Goal: Task Accomplishment & Management: Use online tool/utility

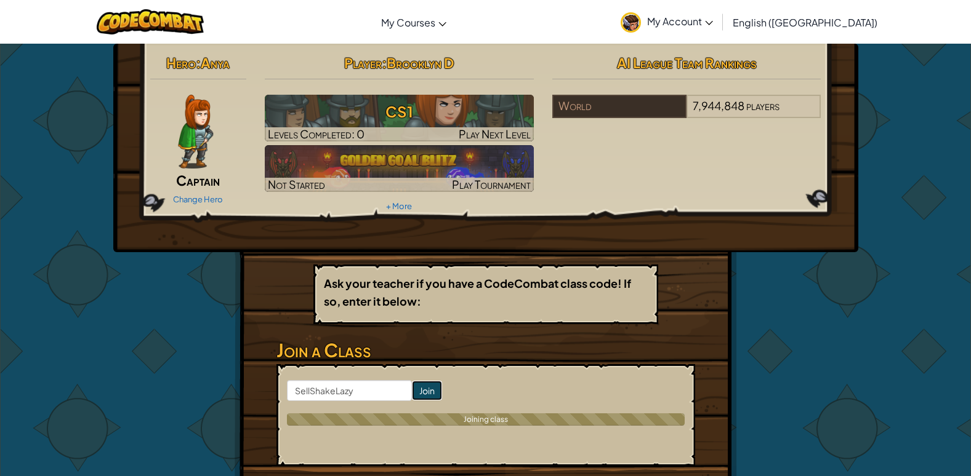
click at [412, 387] on input "Join" at bounding box center [427, 391] width 30 height 20
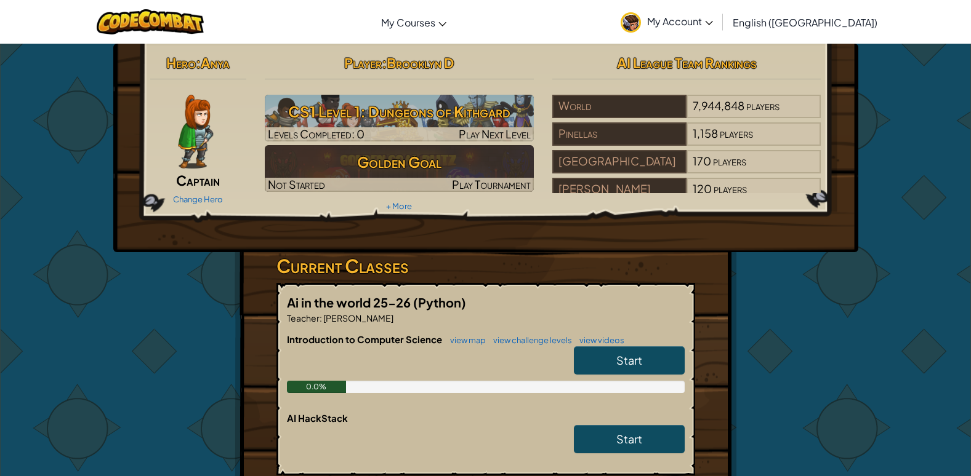
click at [186, 127] on img at bounding box center [195, 132] width 35 height 74
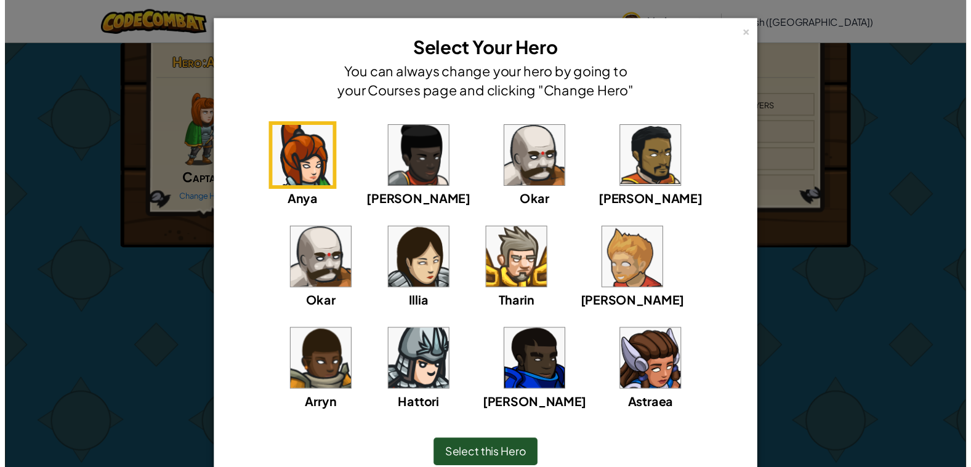
scroll to position [54, 0]
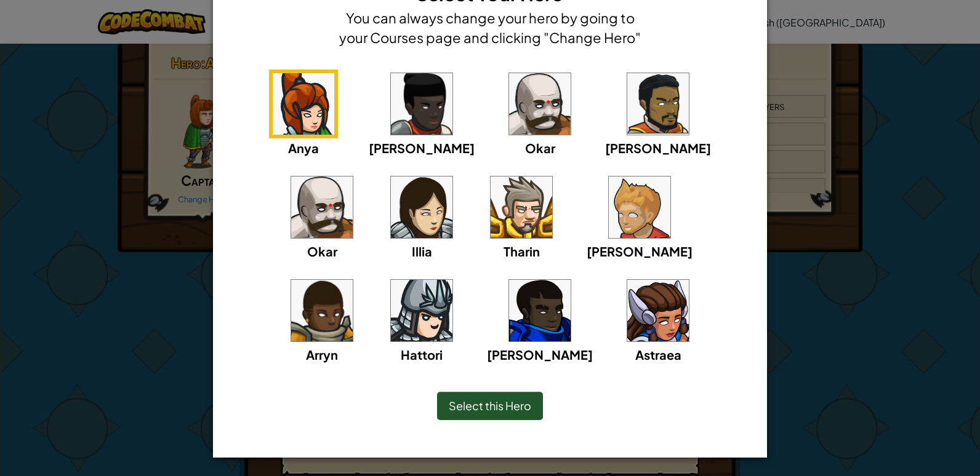
click at [627, 328] on img at bounding box center [658, 311] width 62 height 62
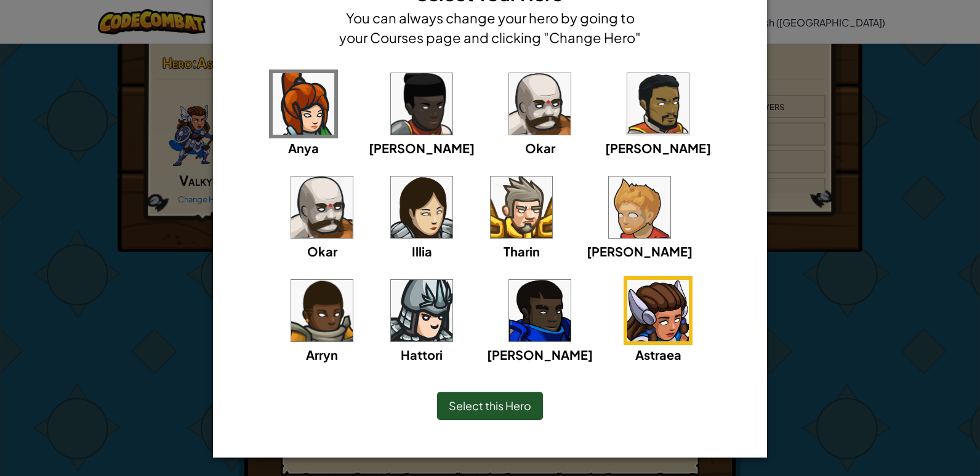
click at [353, 280] on img at bounding box center [322, 311] width 62 height 62
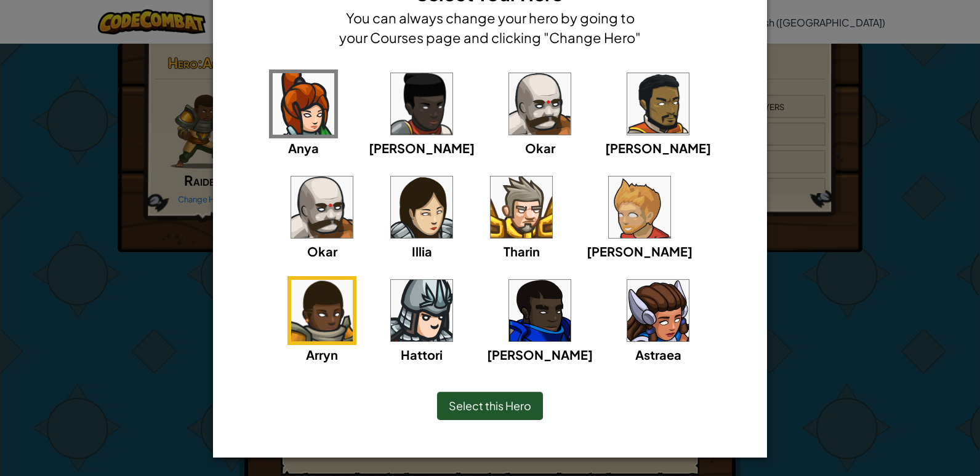
click at [452, 280] on img at bounding box center [422, 311] width 62 height 62
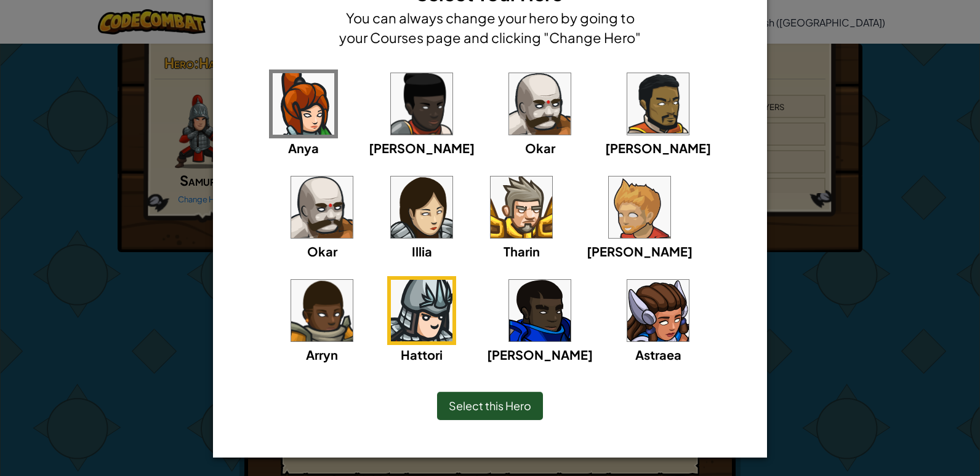
click at [627, 334] on img at bounding box center [658, 311] width 62 height 62
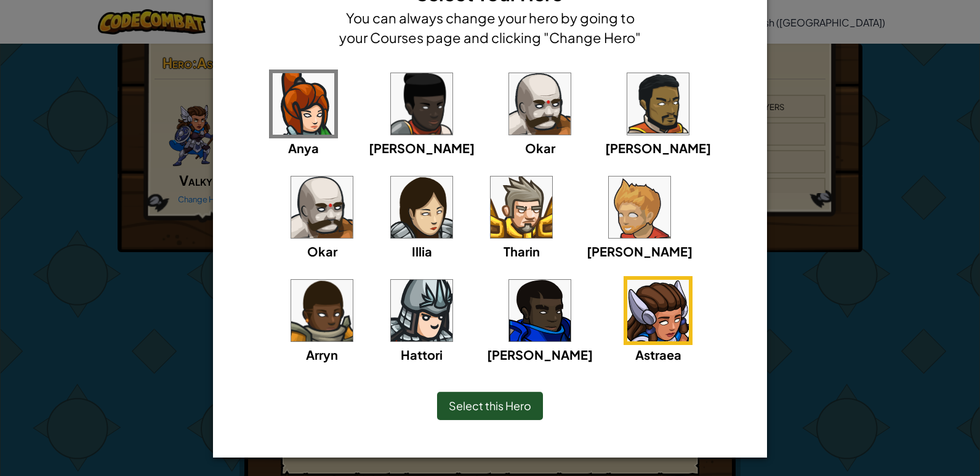
drag, startPoint x: 500, startPoint y: 414, endPoint x: 510, endPoint y: 412, distance: 10.0
click at [503, 412] on div "Select this Hero" at bounding box center [490, 406] width 106 height 28
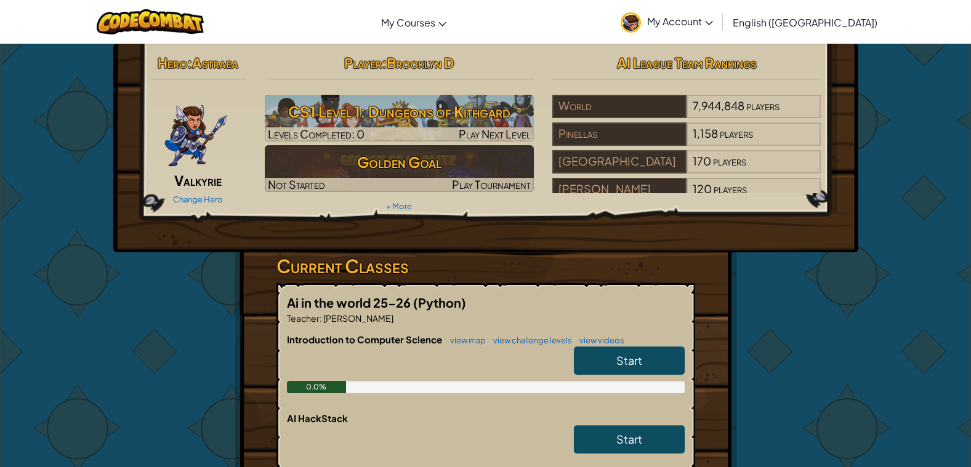
scroll to position [123, 0]
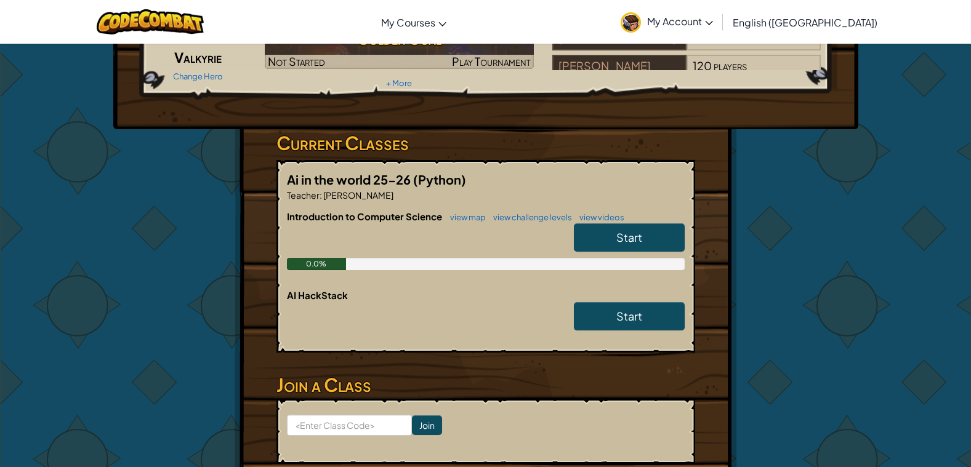
click at [643, 234] on link "Start" at bounding box center [629, 237] width 111 height 28
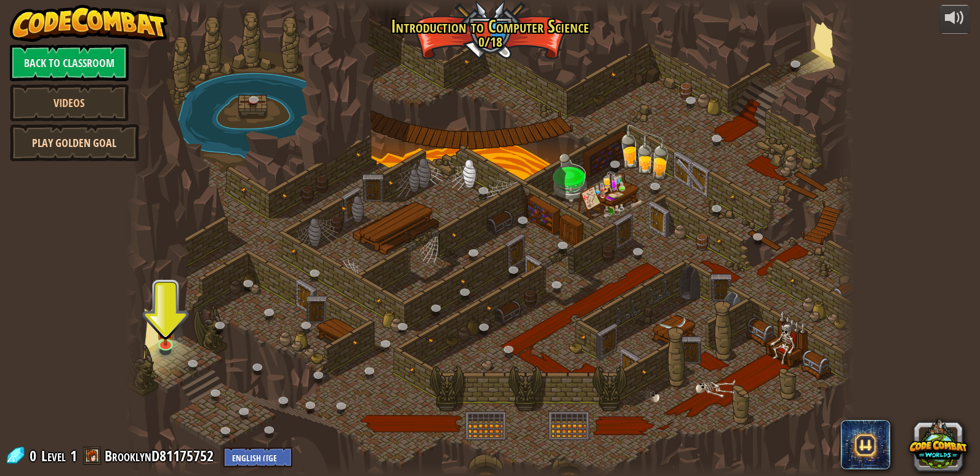
click at [89, 150] on link "Play Golden Goal" at bounding box center [74, 142] width 129 height 37
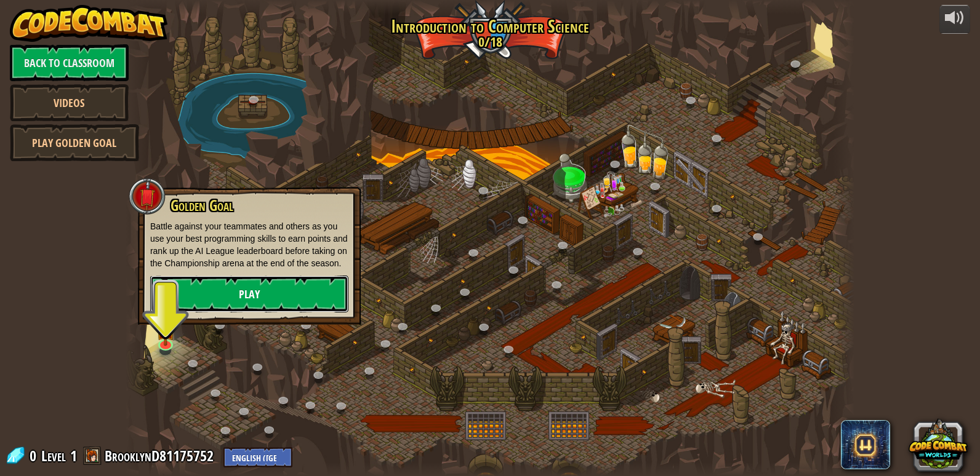
click at [209, 289] on link "Play" at bounding box center [249, 294] width 198 height 37
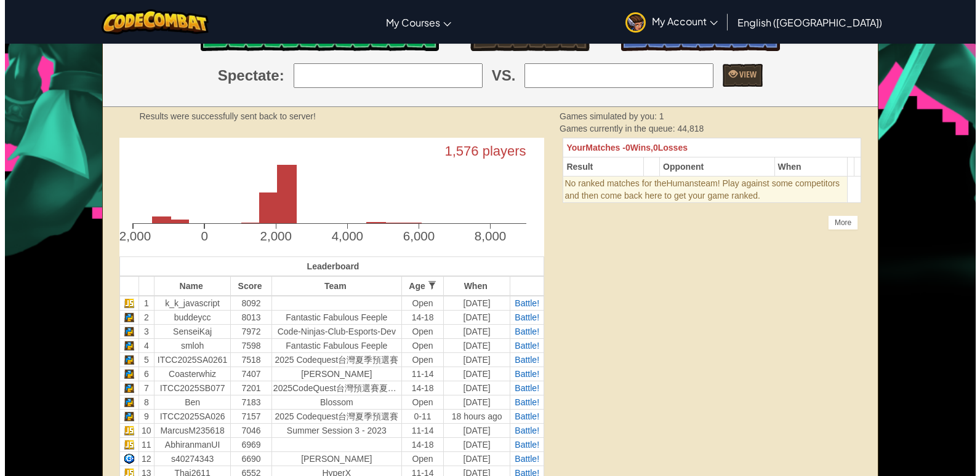
scroll to position [123, 0]
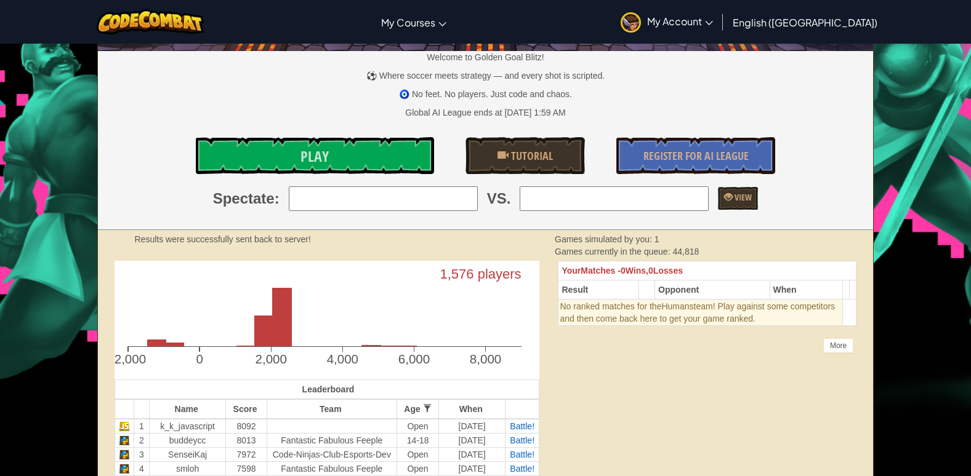
drag, startPoint x: 409, startPoint y: 193, endPoint x: 413, endPoint y: 207, distance: 15.2
click at [410, 196] on input "search" at bounding box center [383, 198] width 189 height 25
type input "3: SenseiKaj"
click at [652, 192] on input "search" at bounding box center [613, 198] width 189 height 25
type input "5: ITCC2025SA0261"
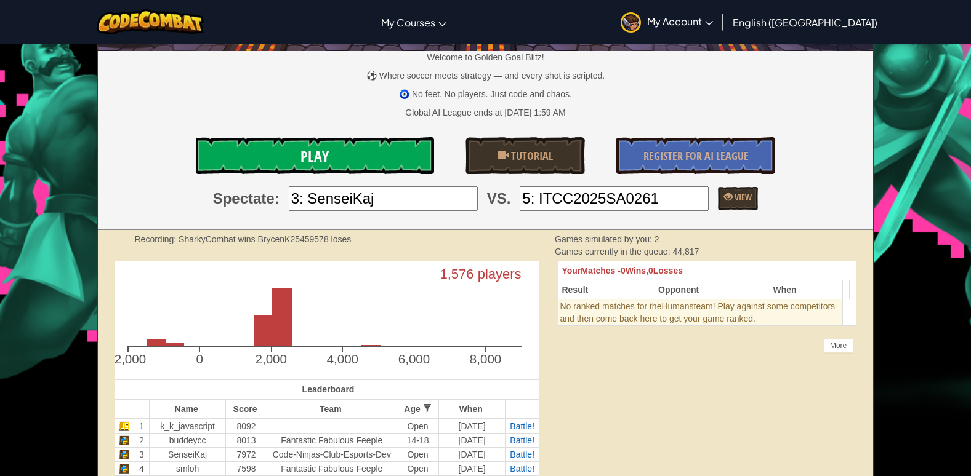
click at [356, 146] on link "Play" at bounding box center [315, 155] width 238 height 37
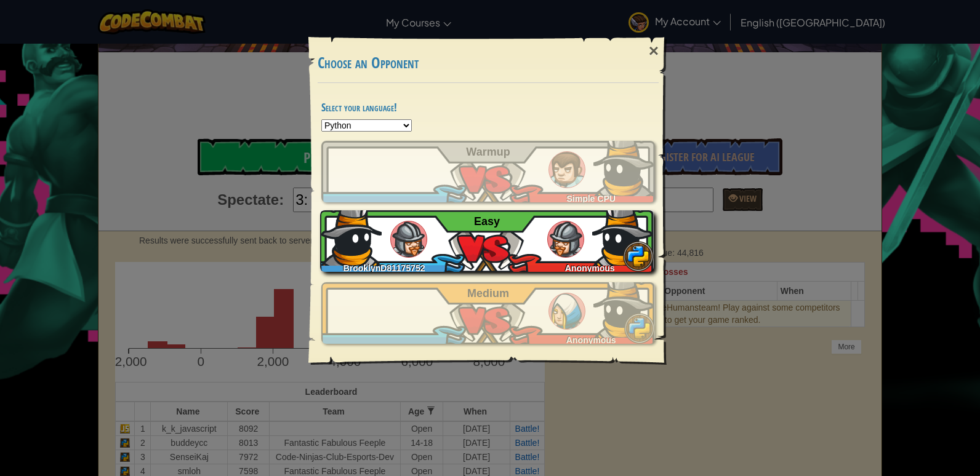
click at [516, 223] on div "BrooklynD81175752 Anonymous Easy" at bounding box center [487, 241] width 334 height 62
